Goal: Find specific page/section

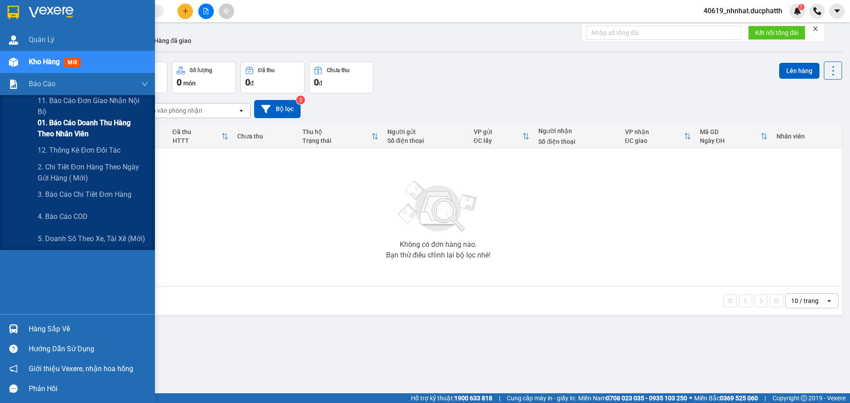
click at [78, 131] on span "01. Báo cáo doanh thu hàng theo nhân viên" at bounding box center [93, 128] width 111 height 22
